Goal: Check status: Check status

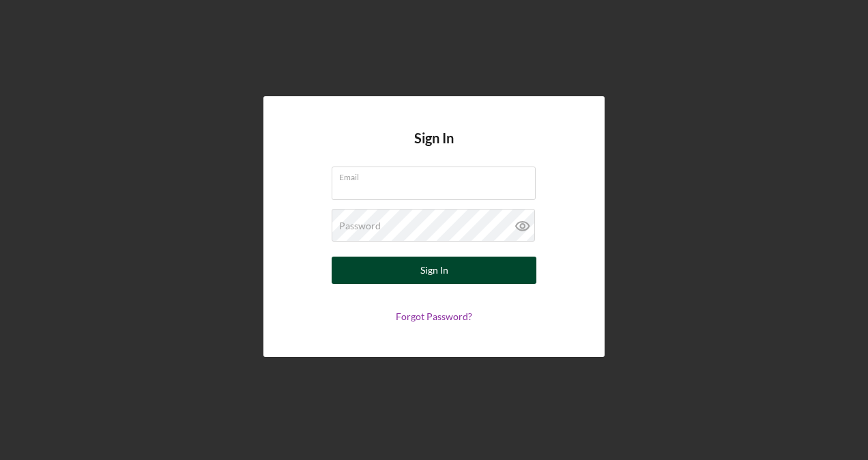
type input "[EMAIL_ADDRESS][DOMAIN_NAME]"
click at [394, 274] on button "Sign In" at bounding box center [434, 270] width 205 height 27
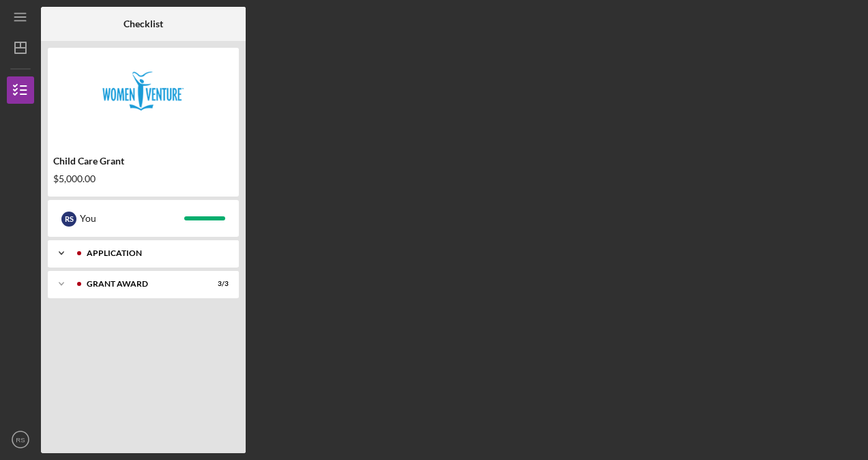
click at [151, 257] on div "Icon/Expander Application 10 / 10" at bounding box center [143, 252] width 191 height 27
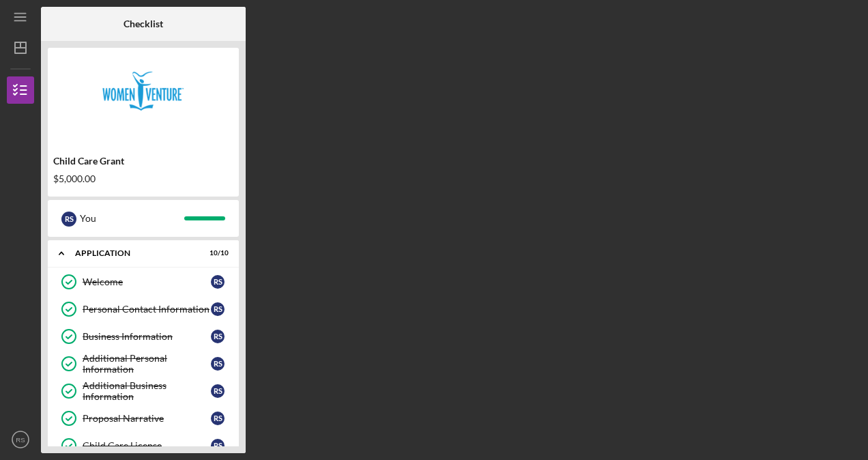
scroll to position [134, 0]
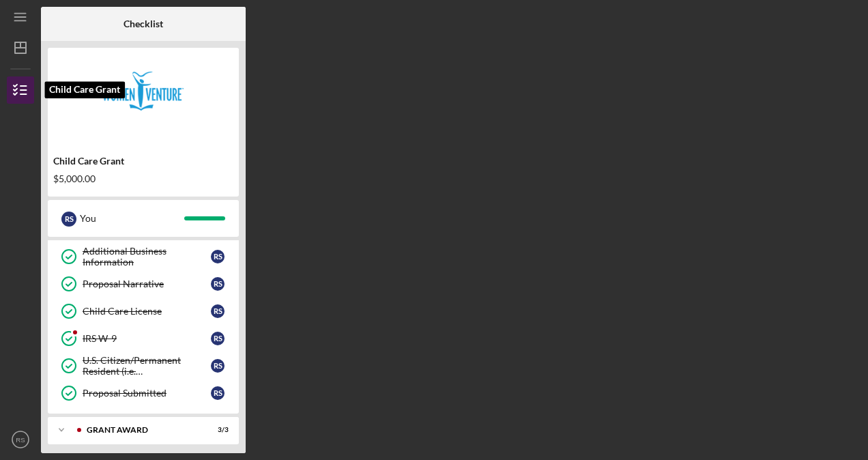
click at [30, 82] on icon "button" at bounding box center [20, 90] width 34 height 34
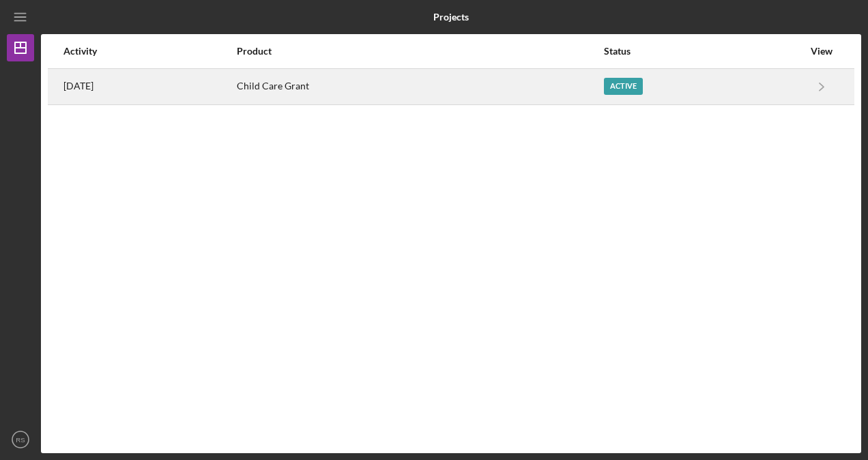
click at [634, 81] on div "Active" at bounding box center [623, 86] width 39 height 17
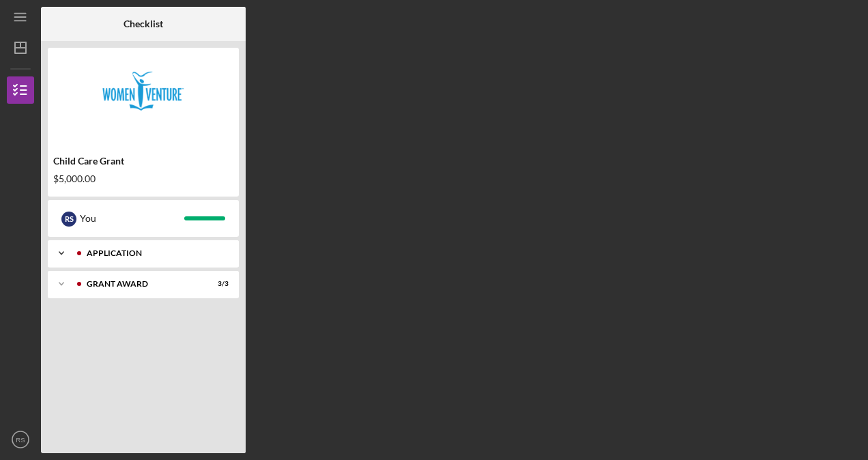
click at [63, 252] on polyline at bounding box center [61, 253] width 4 height 3
